Goal: Task Accomplishment & Management: Use online tool/utility

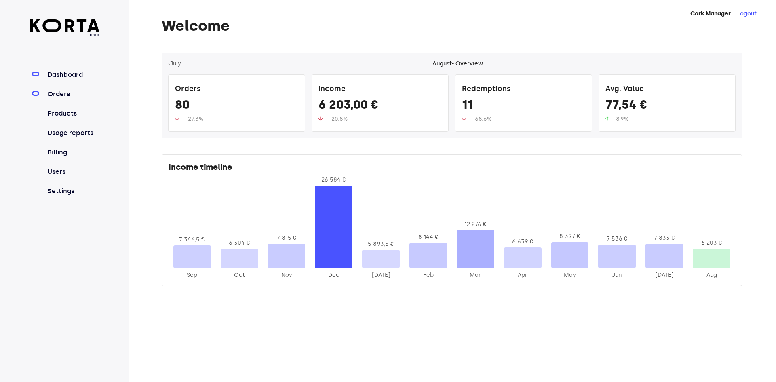
click at [61, 91] on link "Orders" at bounding box center [73, 94] width 54 height 10
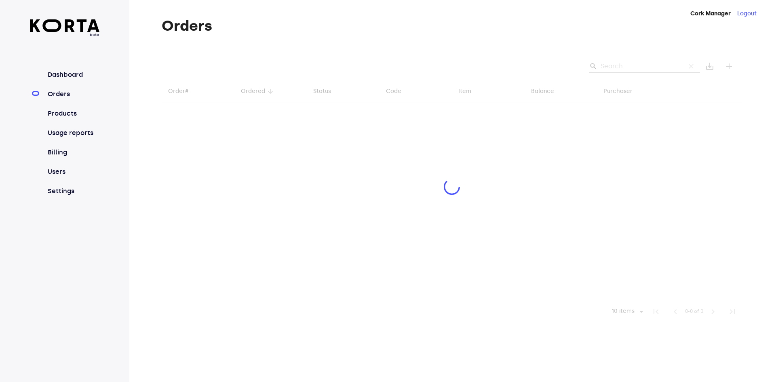
click at [626, 65] on div at bounding box center [452, 187] width 581 height 269
click at [632, 63] on div at bounding box center [452, 187] width 581 height 269
click at [616, 62] on div at bounding box center [452, 187] width 581 height 269
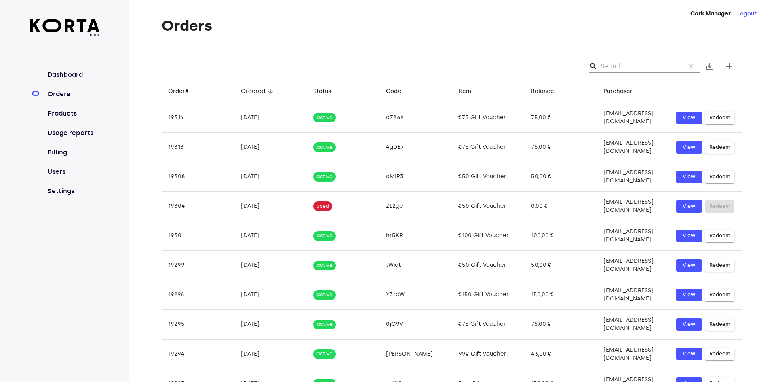
click at [630, 70] on input "Search" at bounding box center [640, 66] width 78 height 13
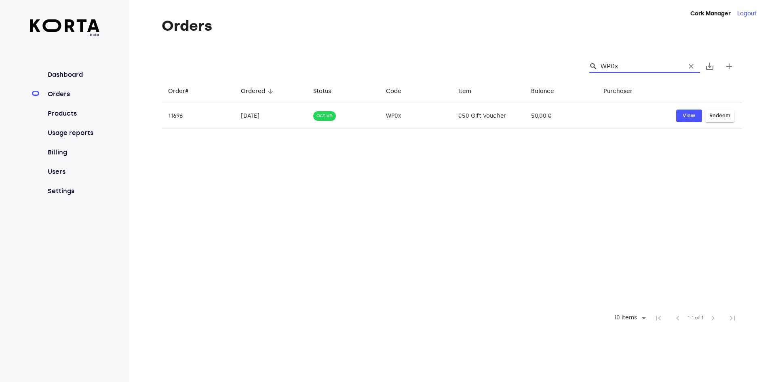
click at [620, 63] on input "WP0x" at bounding box center [640, 66] width 78 height 13
type input "WP0x"
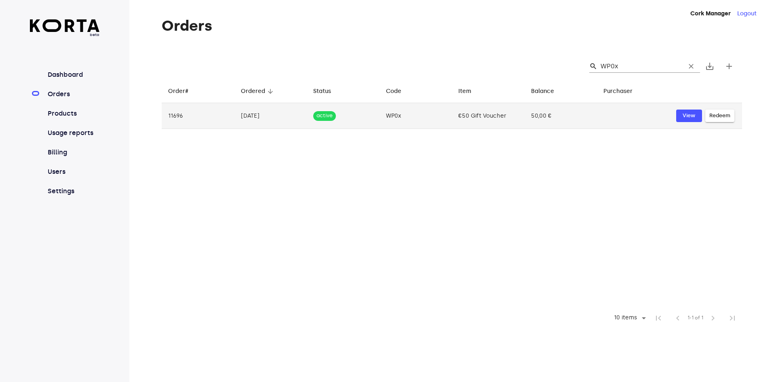
click at [479, 108] on td "€50 Gift Voucher" at bounding box center [488, 116] width 73 height 26
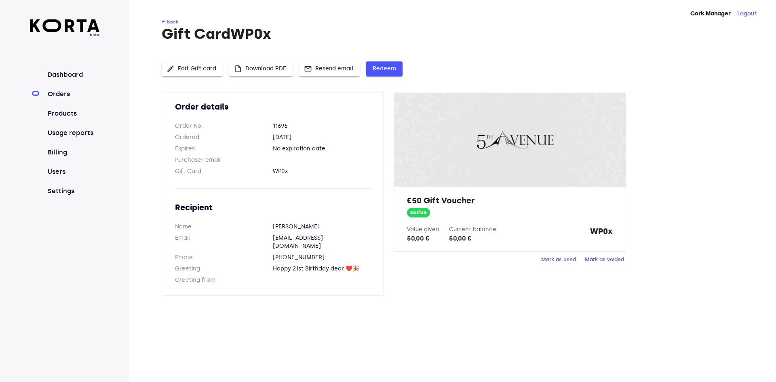
click at [377, 73] on span "Redeem" at bounding box center [384, 69] width 23 height 10
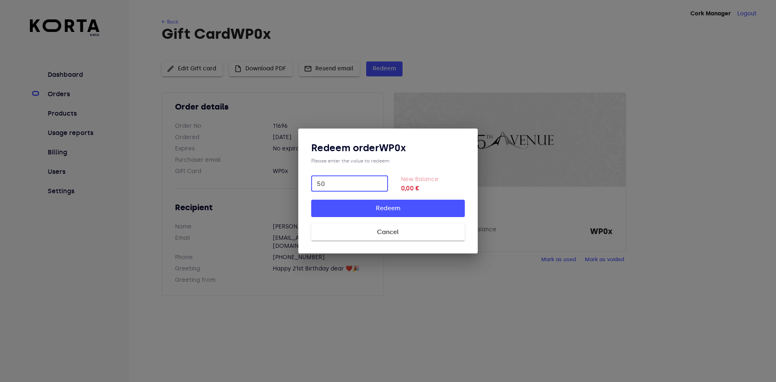
type input "50"
click at [311, 200] on button "Redeem" at bounding box center [388, 208] width 154 height 17
